Goal: Transaction & Acquisition: Purchase product/service

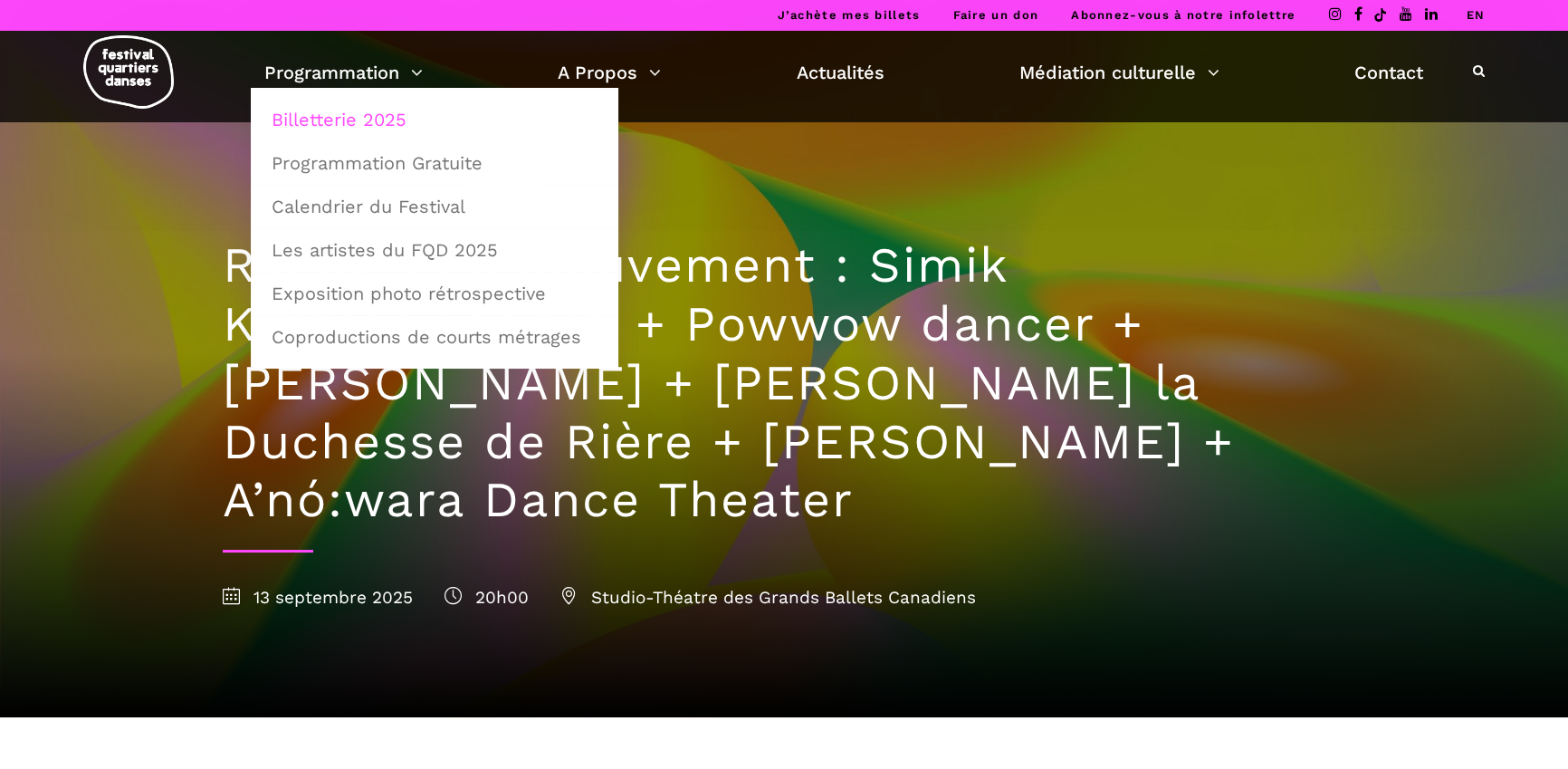
click at [363, 110] on link "Billetterie 2025" at bounding box center [434, 120] width 347 height 42
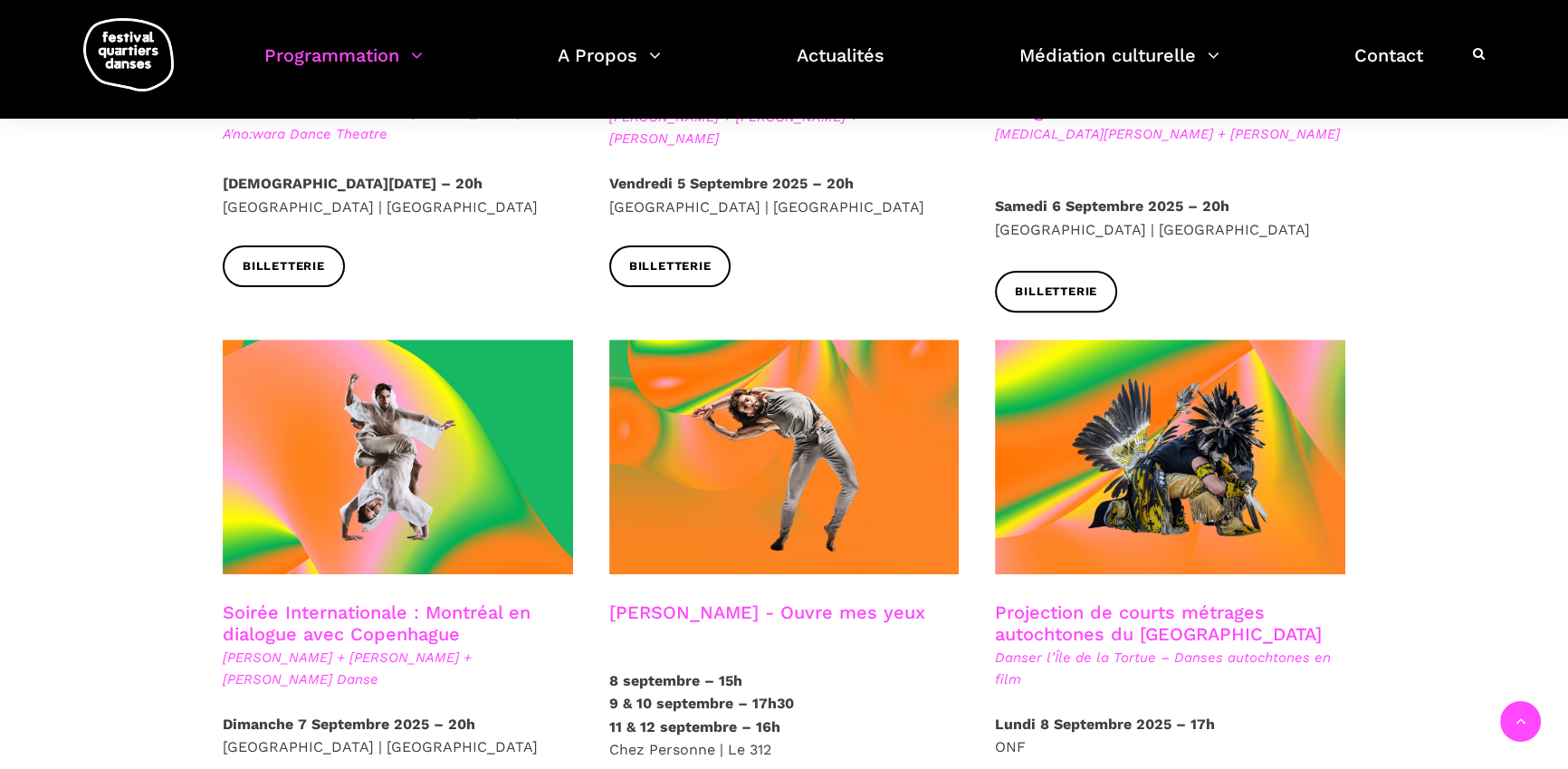
scroll to position [982, 0]
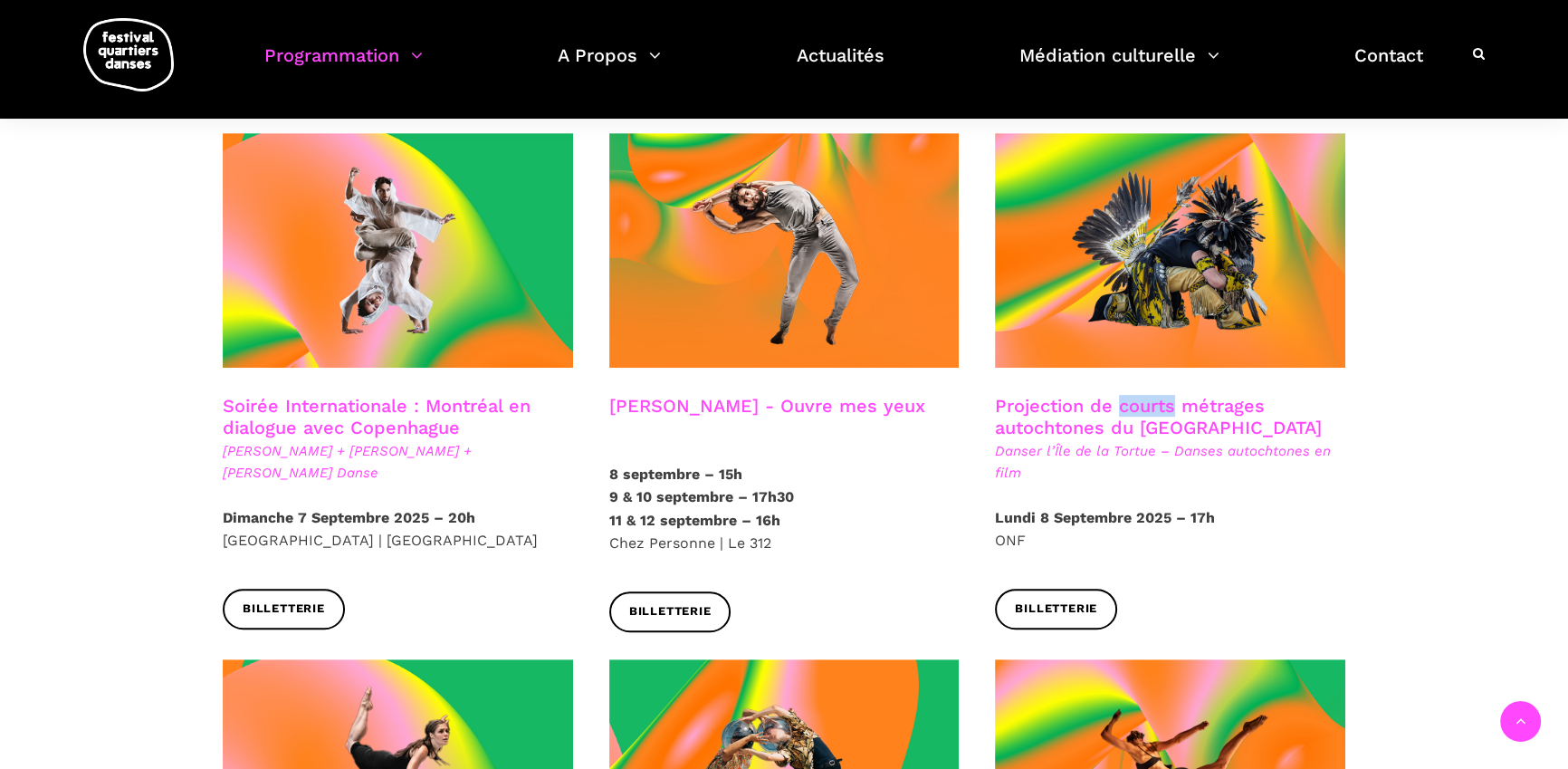
click at [1148, 395] on h3 "Projection de courts métrages autochtones du [GEOGRAPHIC_DATA]" at bounding box center [1170, 418] width 350 height 46
click at [1134, 395] on h3 "Projection de courts métrages autochtones du [GEOGRAPHIC_DATA]" at bounding box center [1170, 418] width 350 height 46
click at [1133, 419] on h3 "Projection de courts métrages autochtones du Québec" at bounding box center [1170, 418] width 350 height 46
click at [819, 395] on h3 "Charles-Alexis Desgagnés - Ouvre mes yeux" at bounding box center [767, 418] width 316 height 46
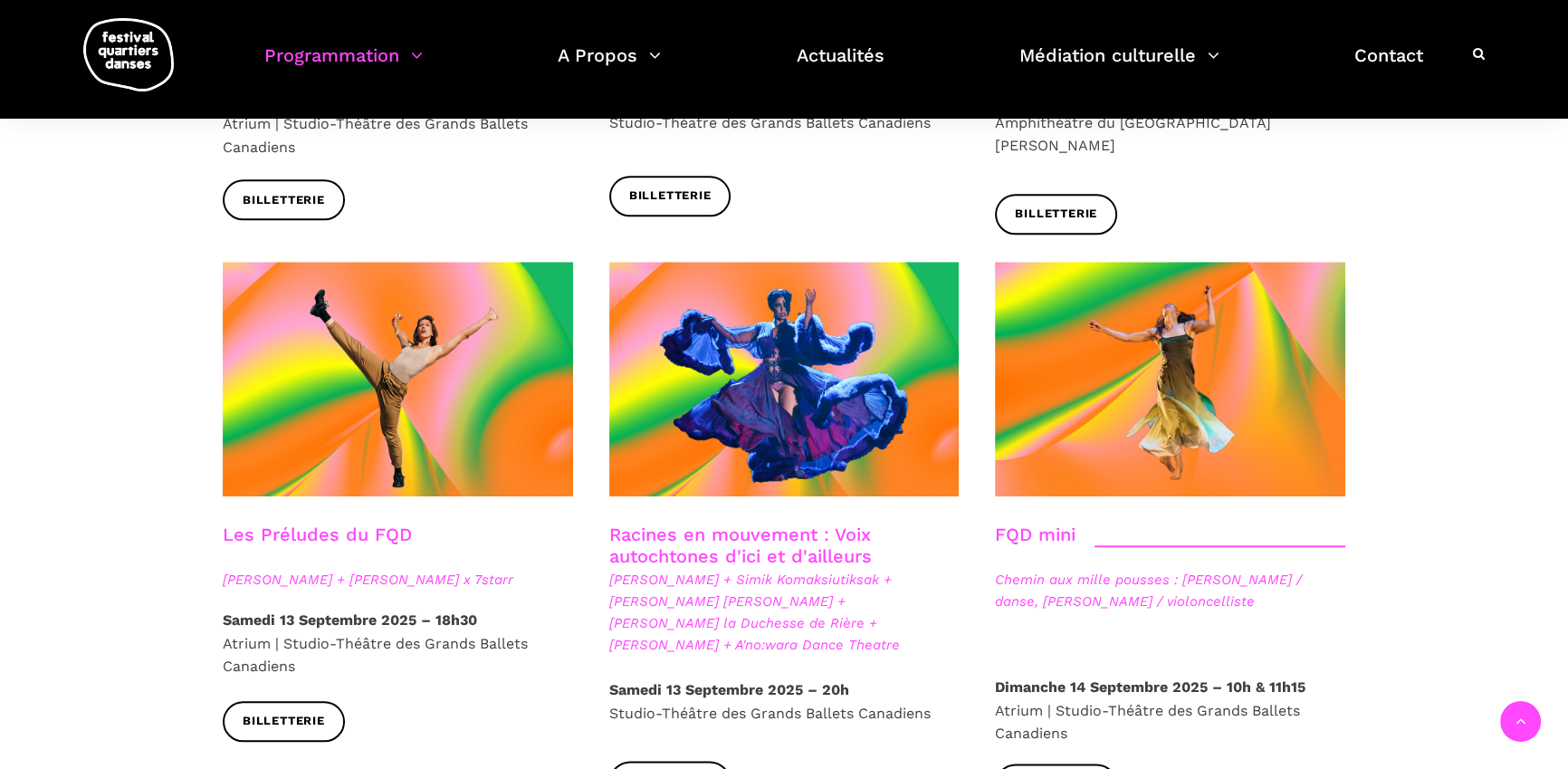
scroll to position [2527, 0]
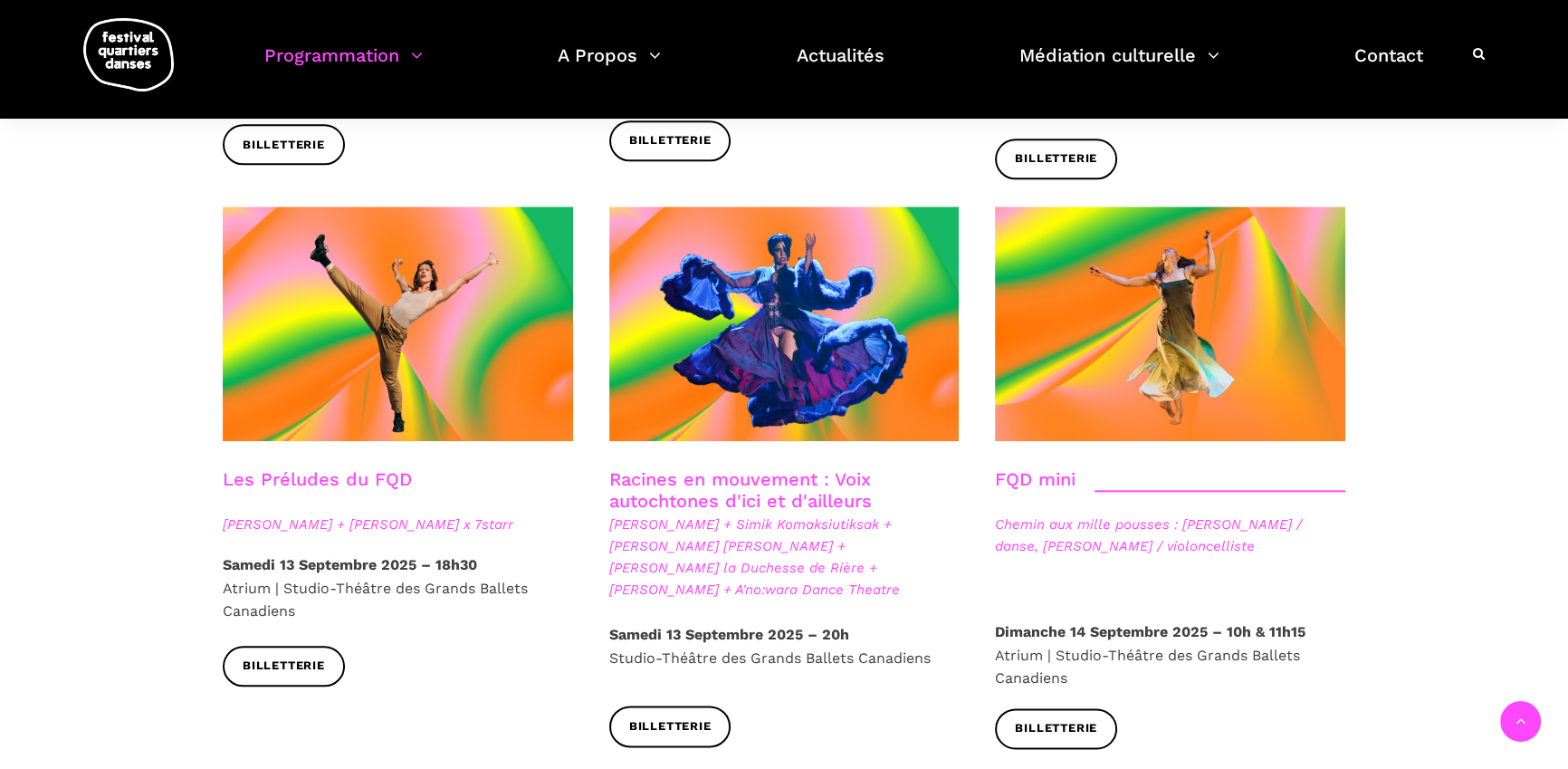
click at [364, 468] on link "Les Préludes du FQD" at bounding box center [317, 479] width 189 height 22
